Goal: Browse casually: Explore the website without a specific task or goal

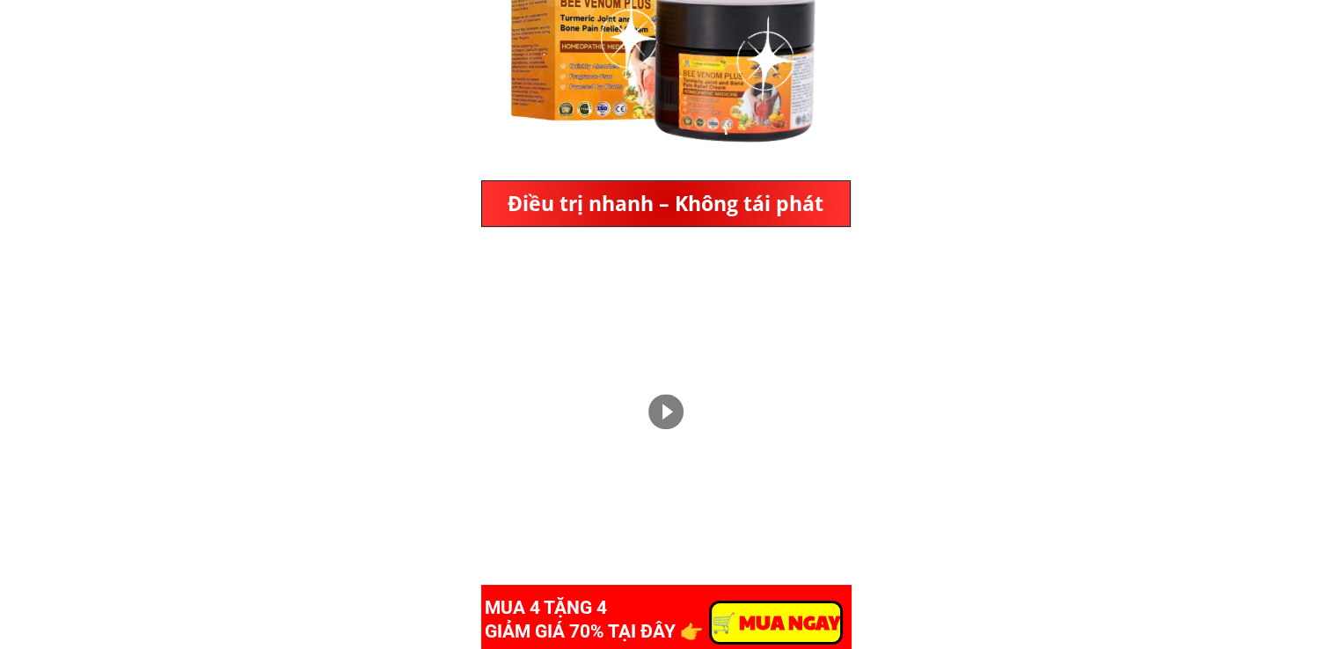
scroll to position [880, 0]
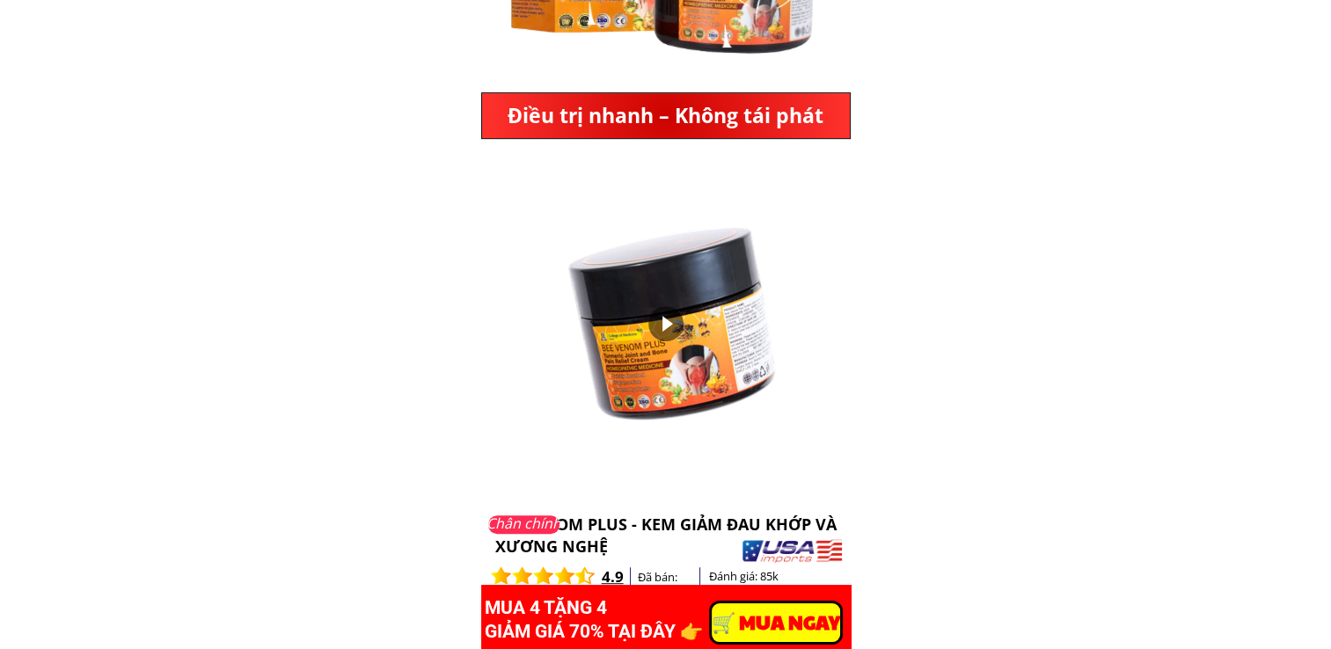
click at [658, 325] on div at bounding box center [665, 323] width 35 height 35
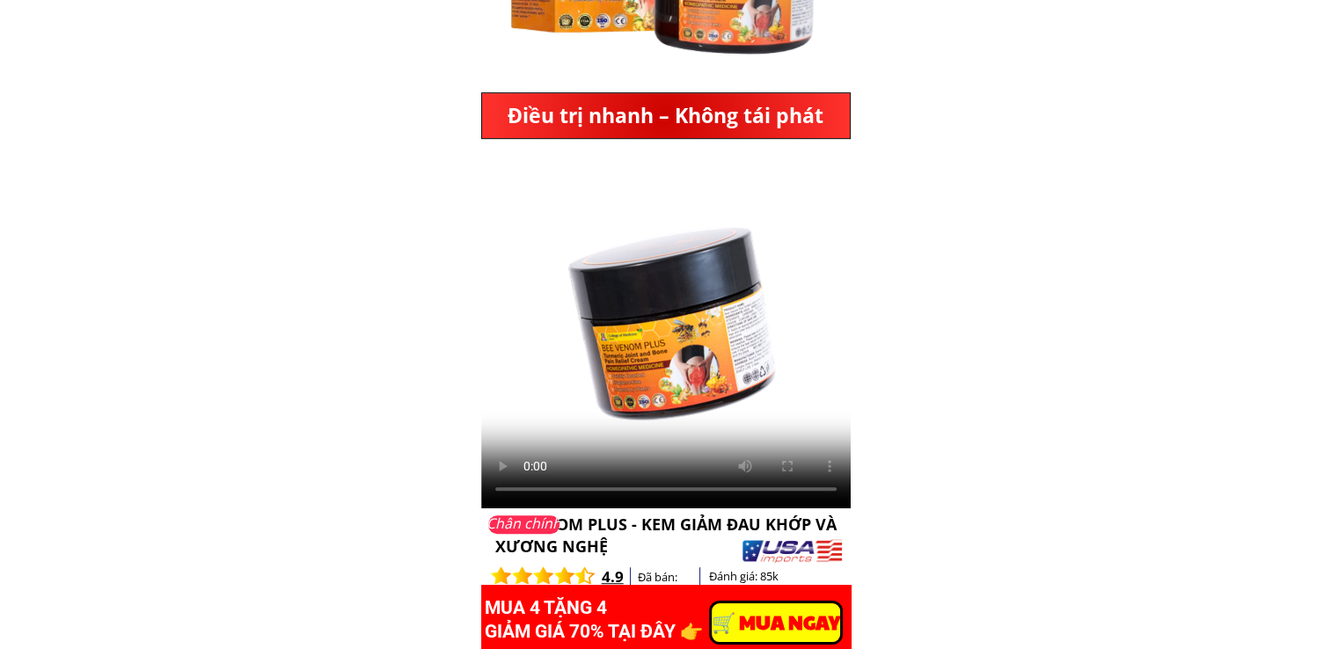
click at [0, 0] on div at bounding box center [0, 0] width 0 height 0
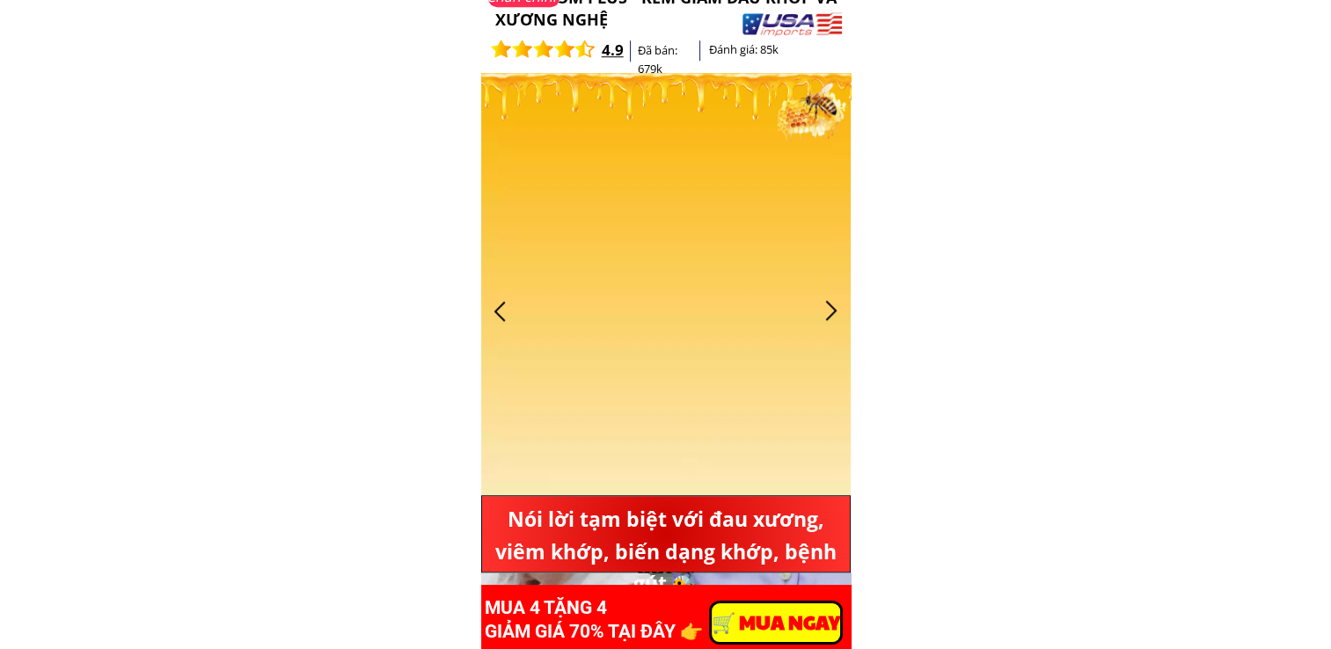
scroll to position [1408, 0]
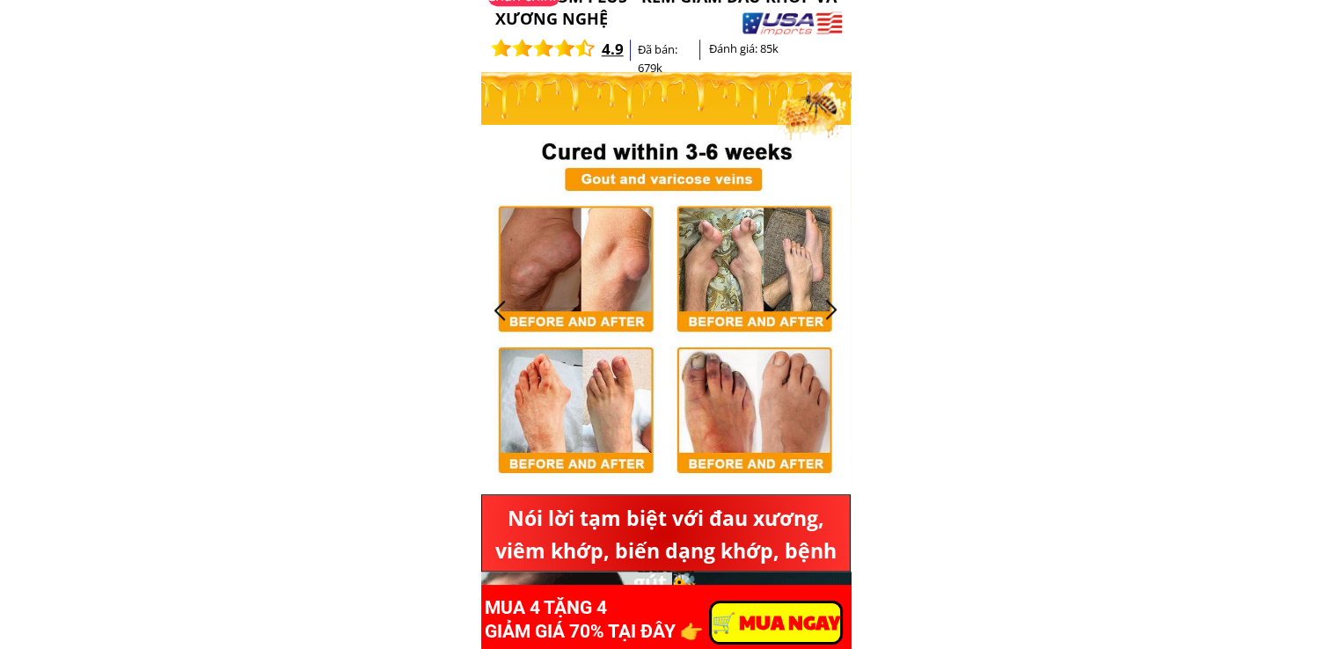
click at [481, 296] on div at bounding box center [665, 309] width 369 height 369
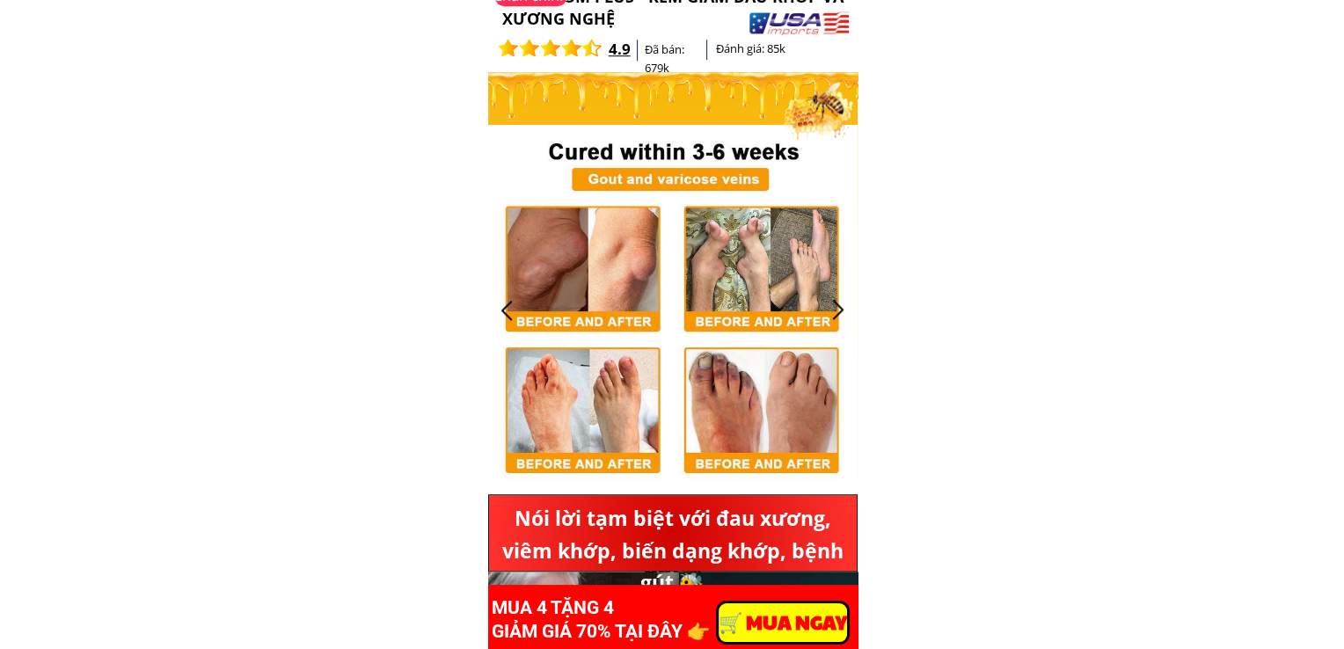
scroll to position [0, 0]
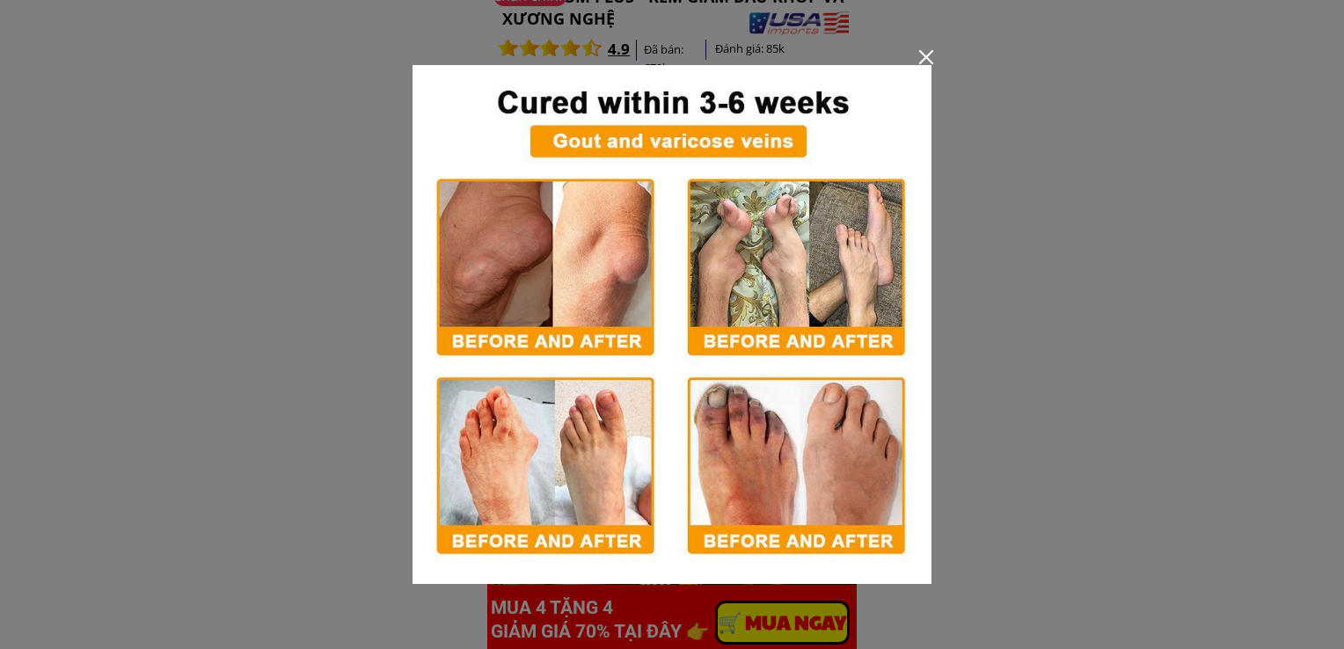
click at [922, 67] on img at bounding box center [672, 324] width 519 height 519
click at [922, 51] on div at bounding box center [926, 57] width 14 height 14
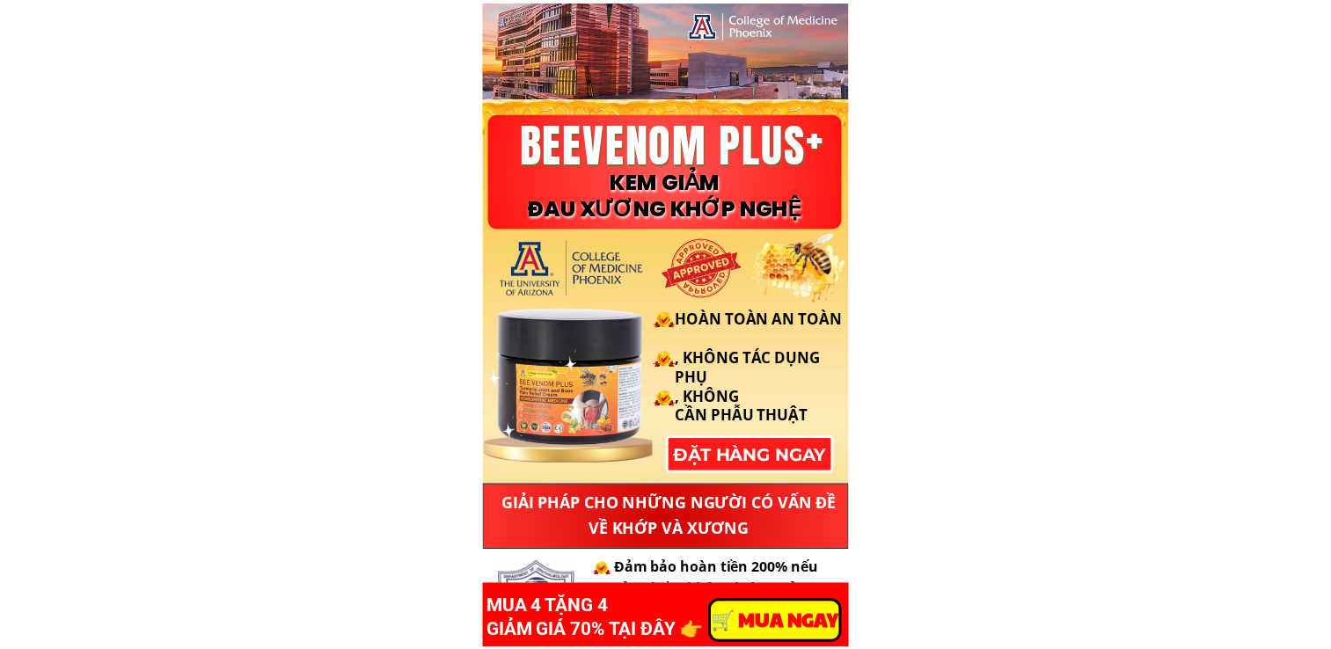
scroll to position [1408, 0]
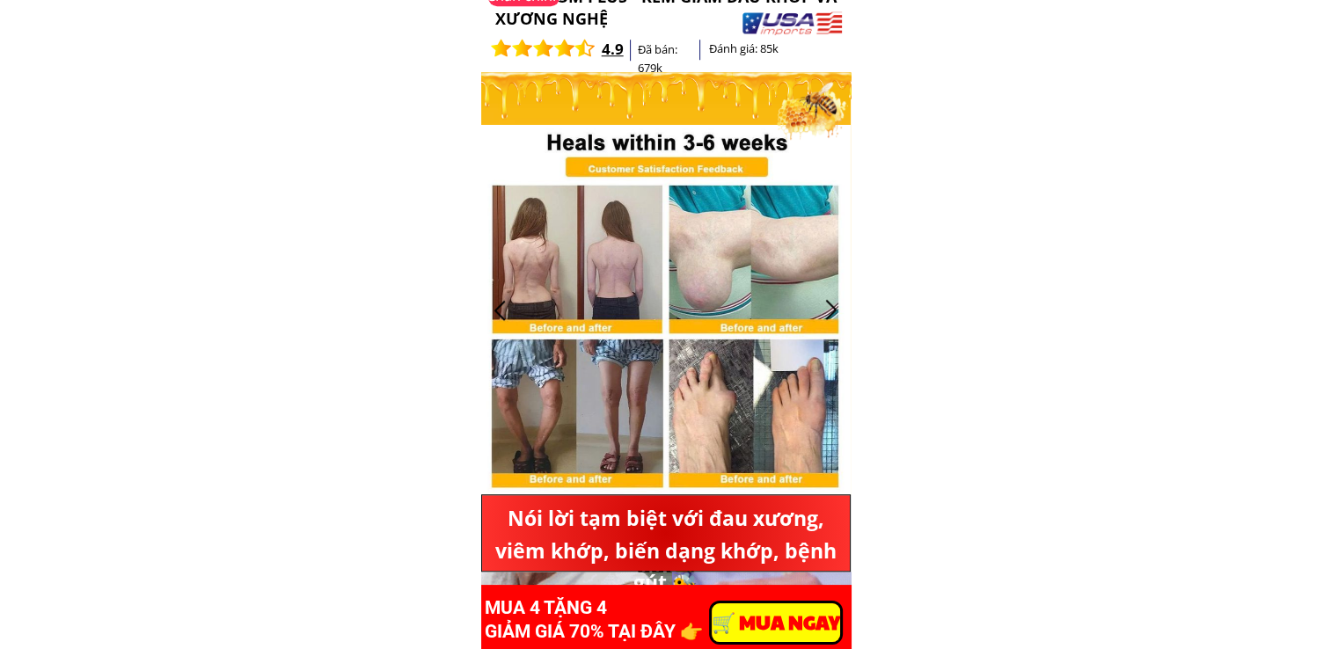
click at [503, 306] on div at bounding box center [500, 310] width 29 height 29
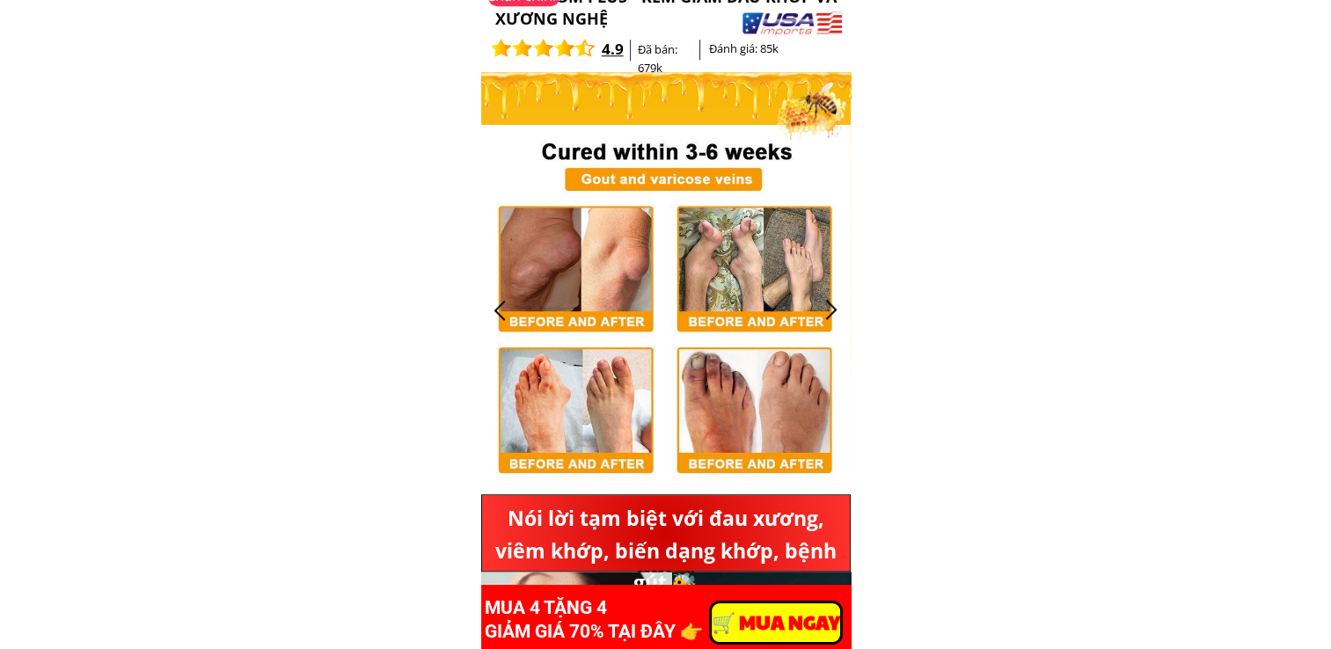
click at [503, 306] on div at bounding box center [500, 310] width 29 height 29
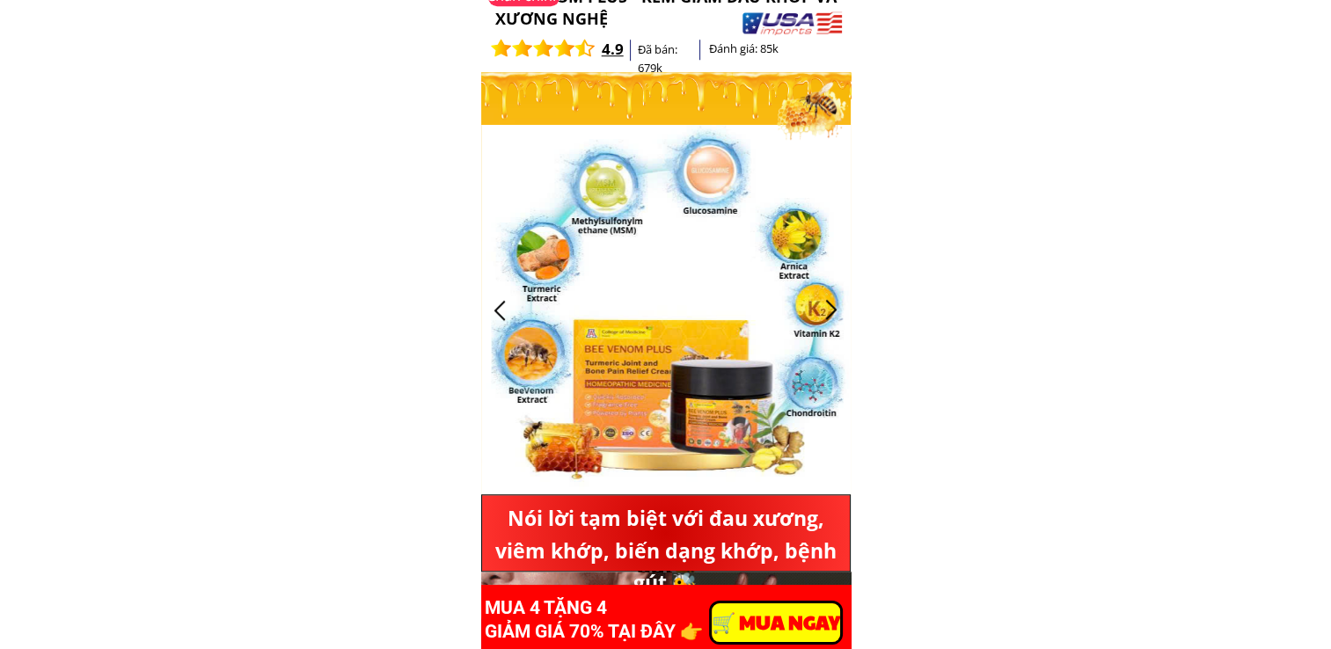
click at [837, 311] on div at bounding box center [831, 310] width 29 height 29
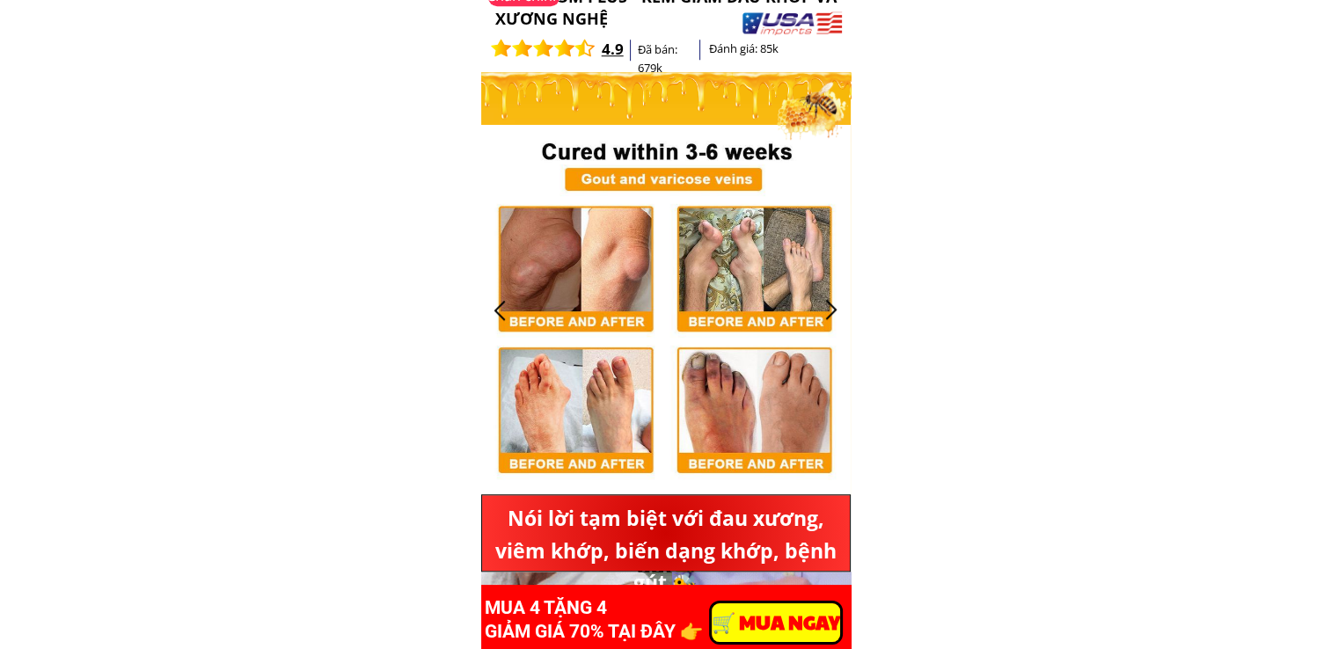
click at [837, 311] on div at bounding box center [831, 310] width 29 height 29
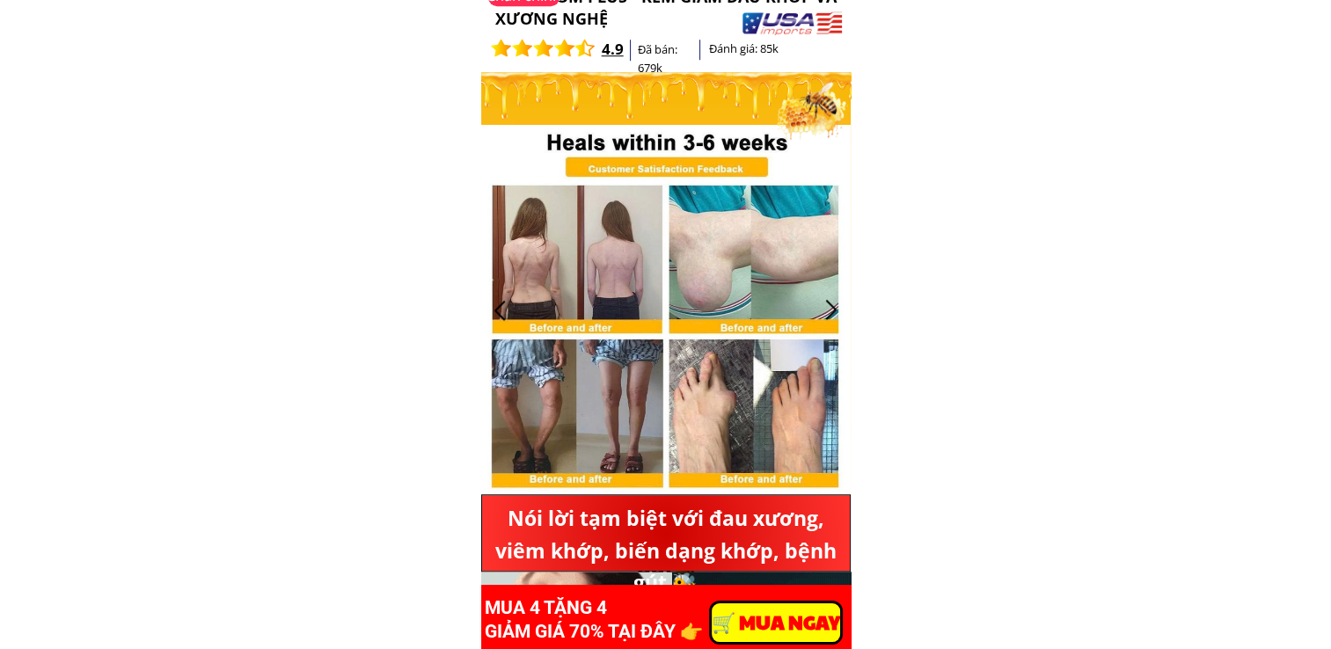
click at [837, 311] on div at bounding box center [831, 310] width 29 height 29
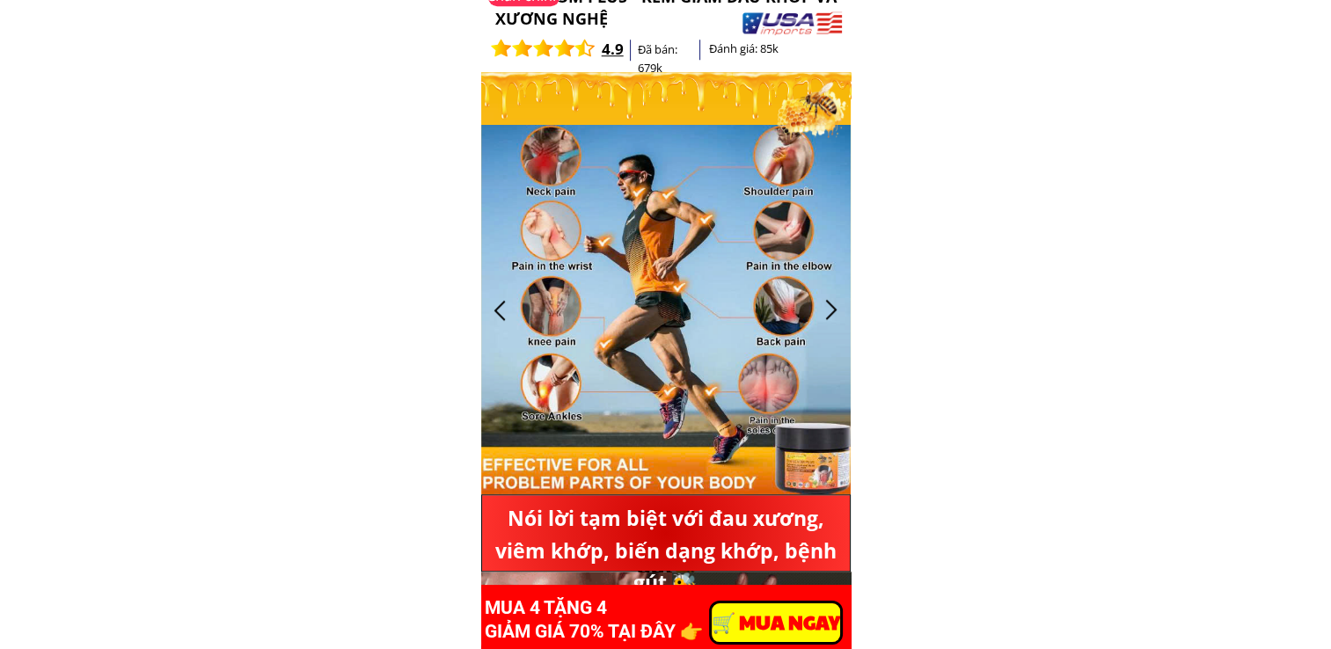
click at [837, 311] on div at bounding box center [831, 310] width 29 height 29
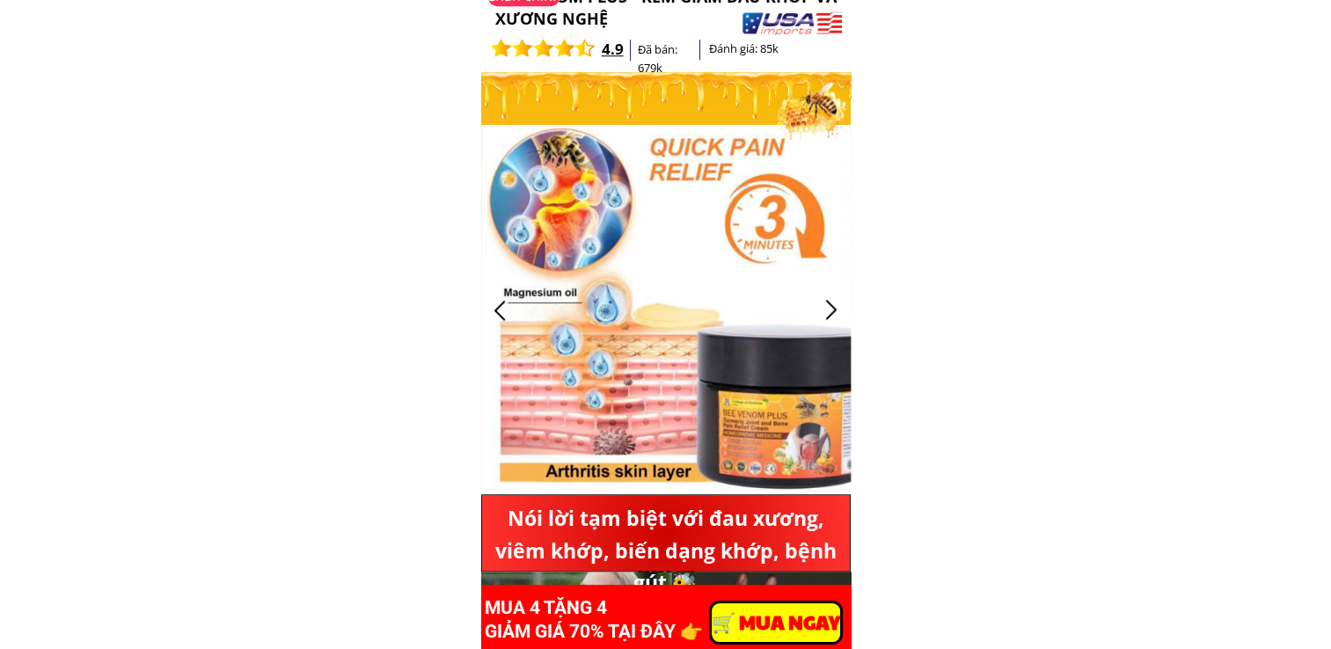
click at [837, 311] on div at bounding box center [831, 310] width 29 height 29
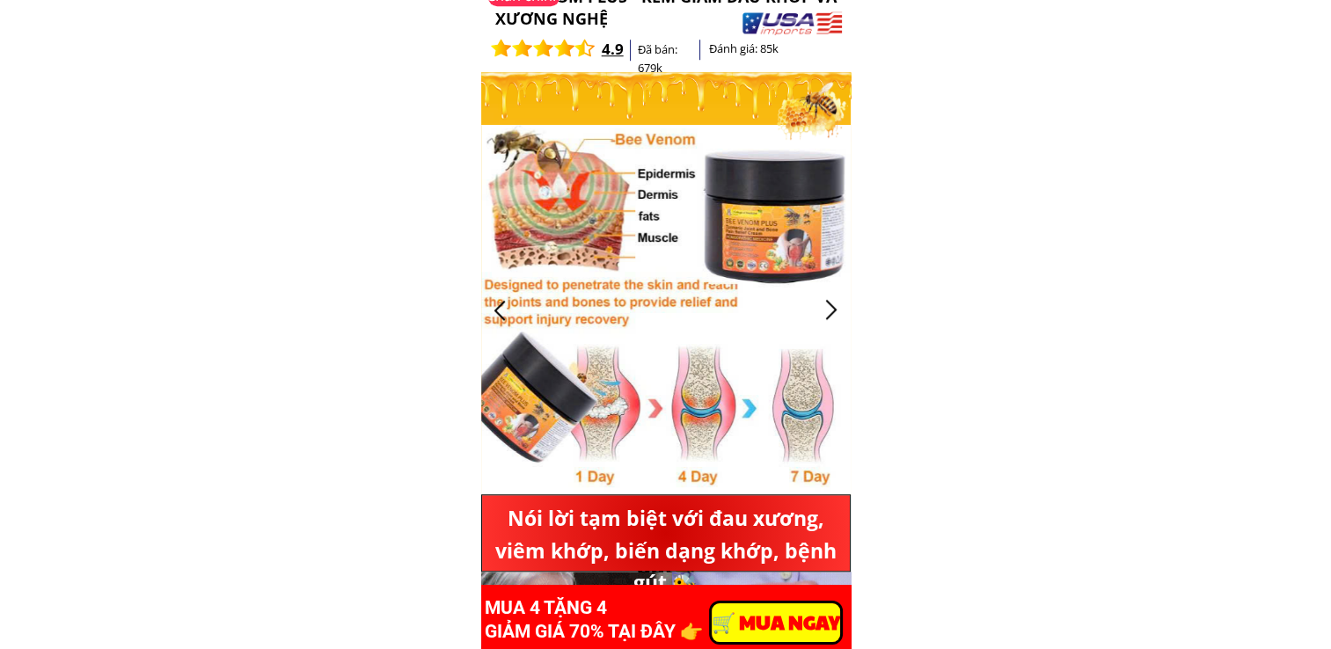
click at [837, 311] on div at bounding box center [831, 310] width 29 height 29
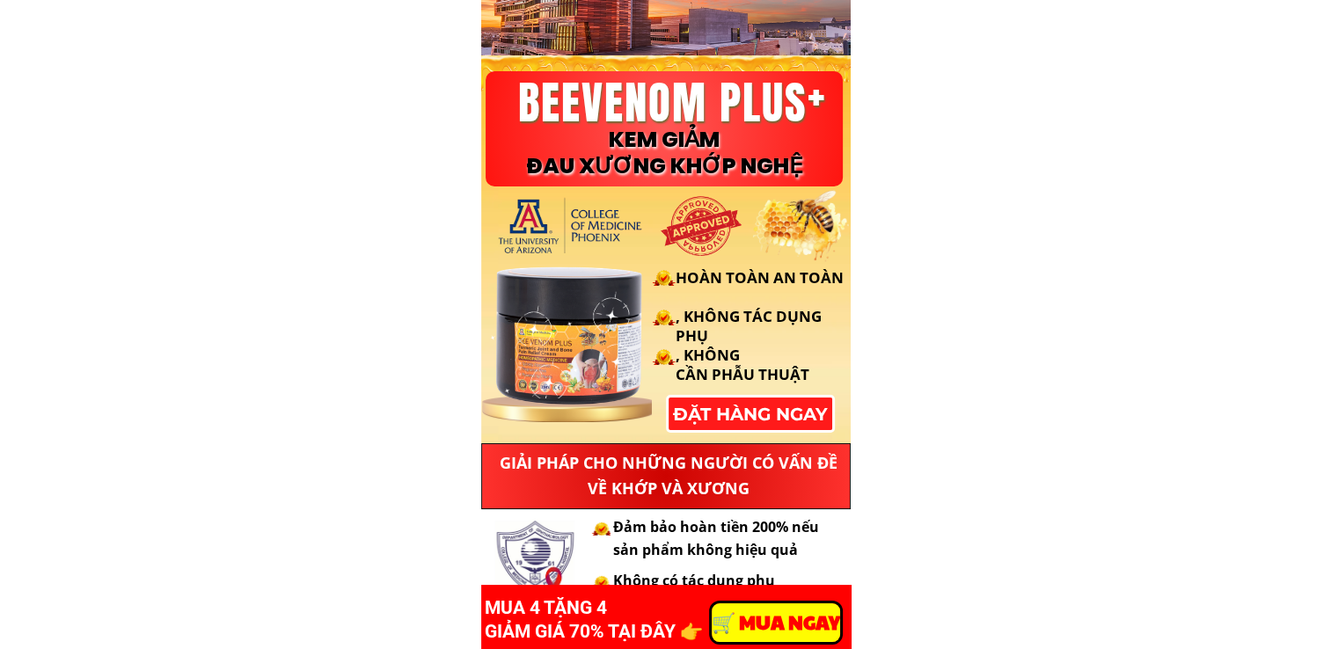
scroll to position [0, 0]
